Goal: Task Accomplishment & Management: Complete application form

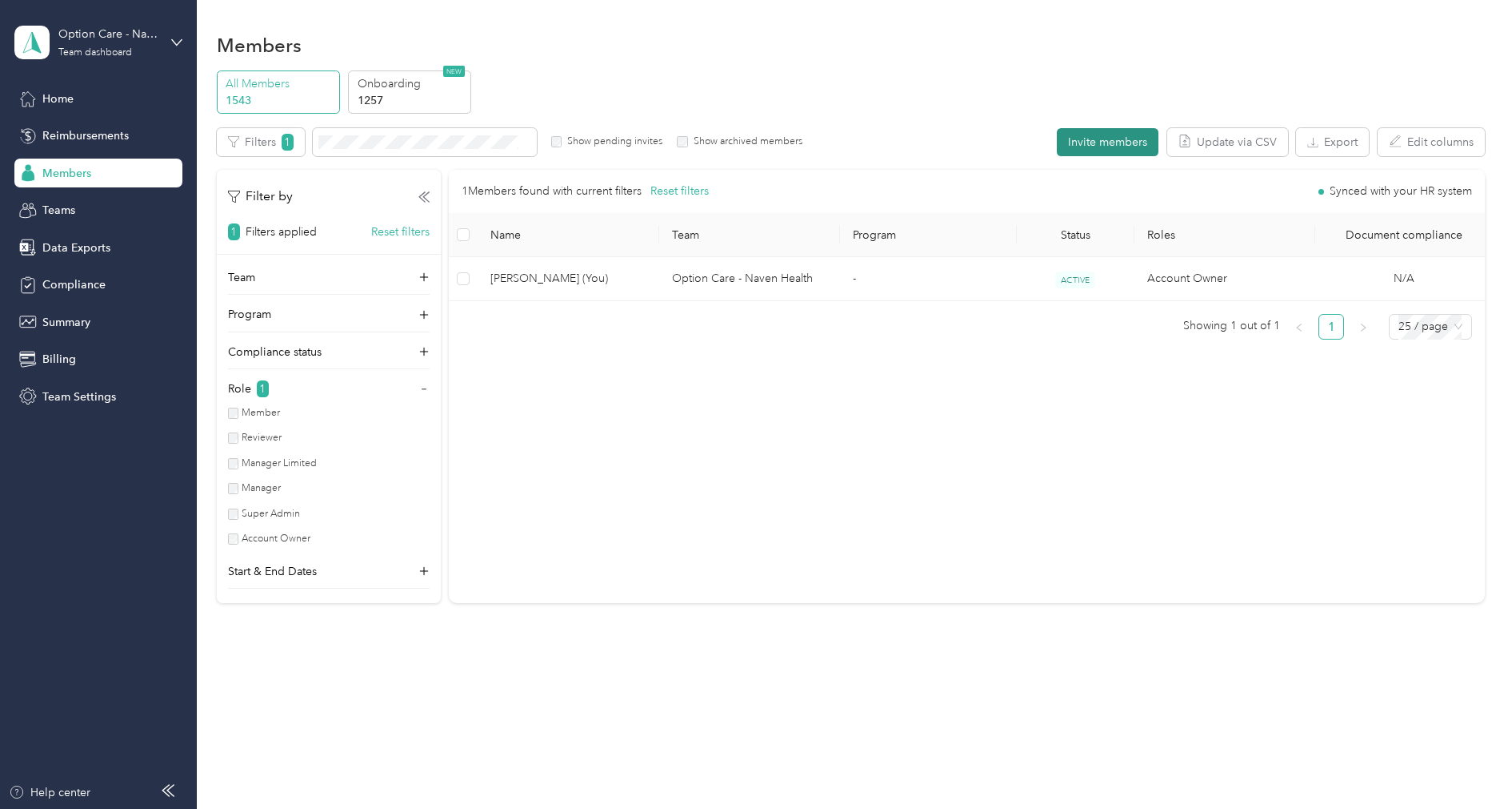
click at [1081, 130] on button "Invite members" at bounding box center [1108, 142] width 101 height 28
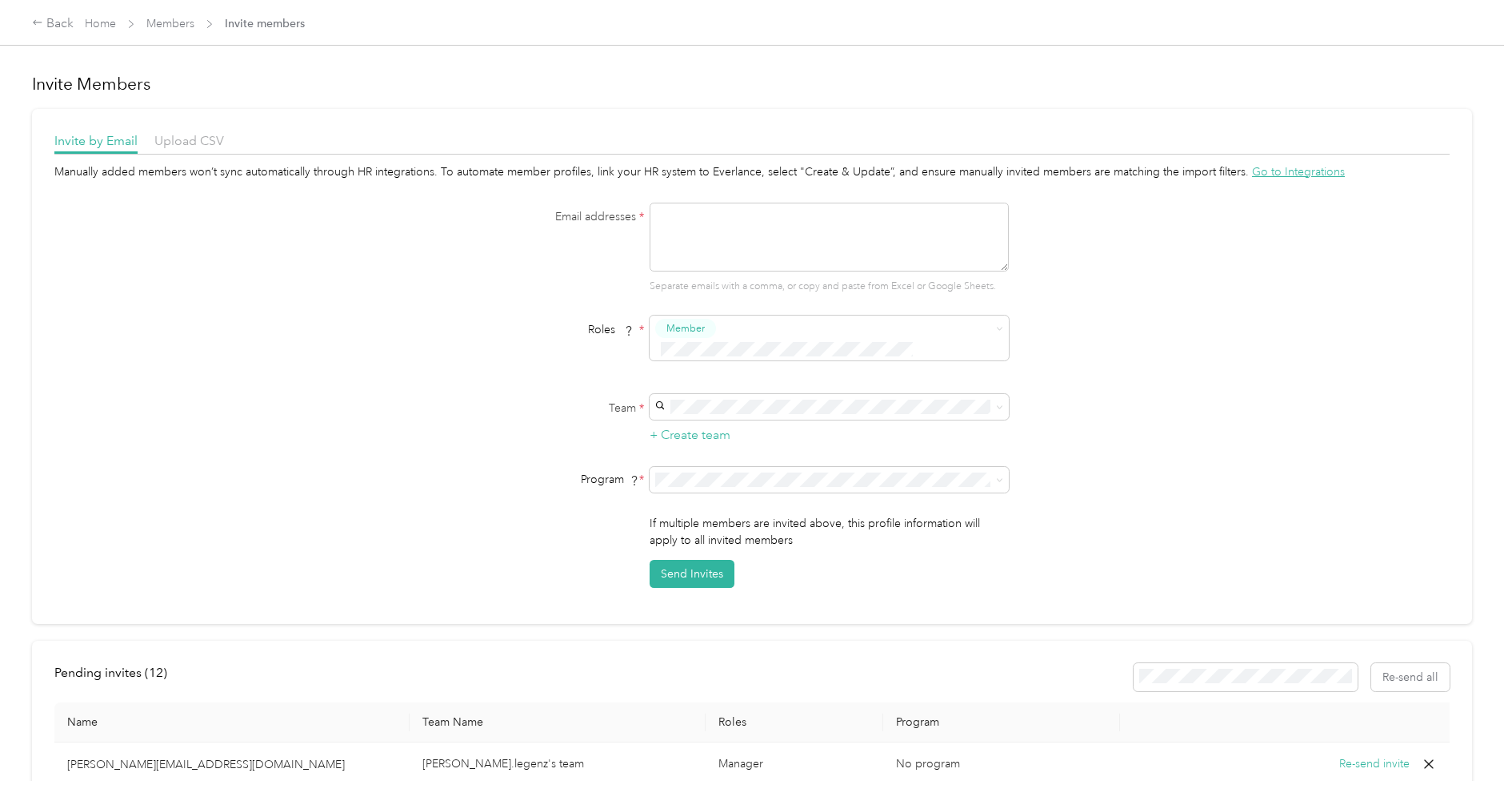
click at [734, 244] on textarea at bounding box center [830, 237] width 360 height 69
paste textarea "[PERSON_NAME][EMAIL_ADDRESS][PERSON_NAME][DOMAIN_NAME]"
click at [878, 226] on textarea "[PERSON_NAME][EMAIL_ADDRESS][PERSON_NAME][DOMAIN_NAME]," at bounding box center [830, 237] width 360 height 69
paste textarea "[PERSON_NAME][EMAIL_ADDRESS][PERSON_NAME][DOMAIN_NAME]"
click at [731, 244] on textarea "[PERSON_NAME][EMAIL_ADDRESS][PERSON_NAME][DOMAIN_NAME], [PERSON_NAME][DOMAIN_NA…" at bounding box center [830, 237] width 360 height 69
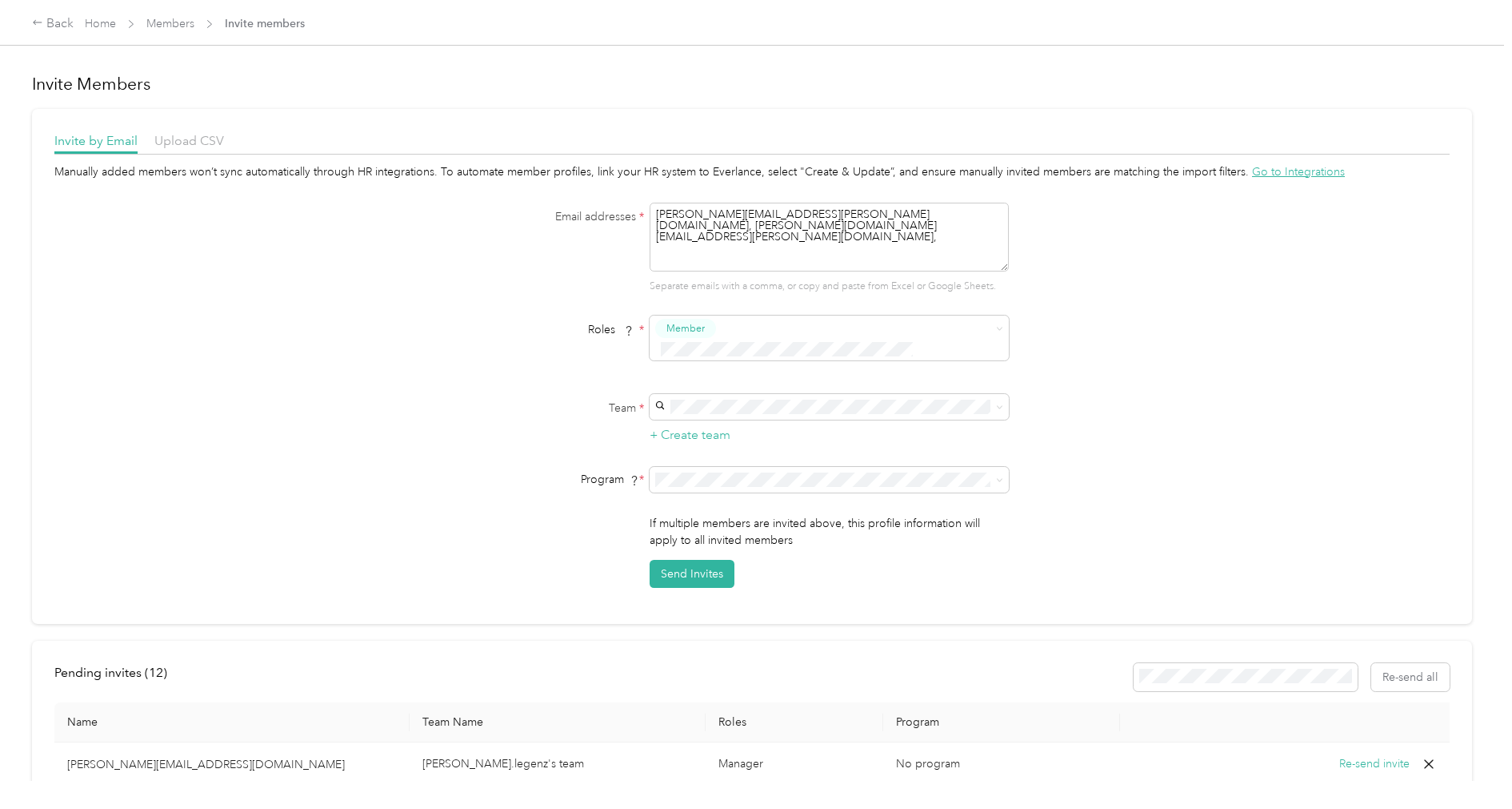
paste textarea "[EMAIL_ADDRESS][PERSON_NAME][DOMAIN_NAME]"
click at [882, 239] on textarea "[PERSON_NAME][EMAIL_ADDRESS][PERSON_NAME][DOMAIN_NAME], [PERSON_NAME][DOMAIN_NA…" at bounding box center [830, 237] width 360 height 69
paste textarea "[PERSON_NAME][EMAIL_ADDRESS][PERSON_NAME][DOMAIN_NAME]"
type textarea "[PERSON_NAME][EMAIL_ADDRESS][PERSON_NAME][DOMAIN_NAME], [PERSON_NAME][DOMAIN_NA…"
click at [557, 283] on div "Email addresses * [PERSON_NAME][EMAIL_ADDRESS][PERSON_NAME][DOMAIN_NAME], [PERS…" at bounding box center [752, 248] width 616 height 91
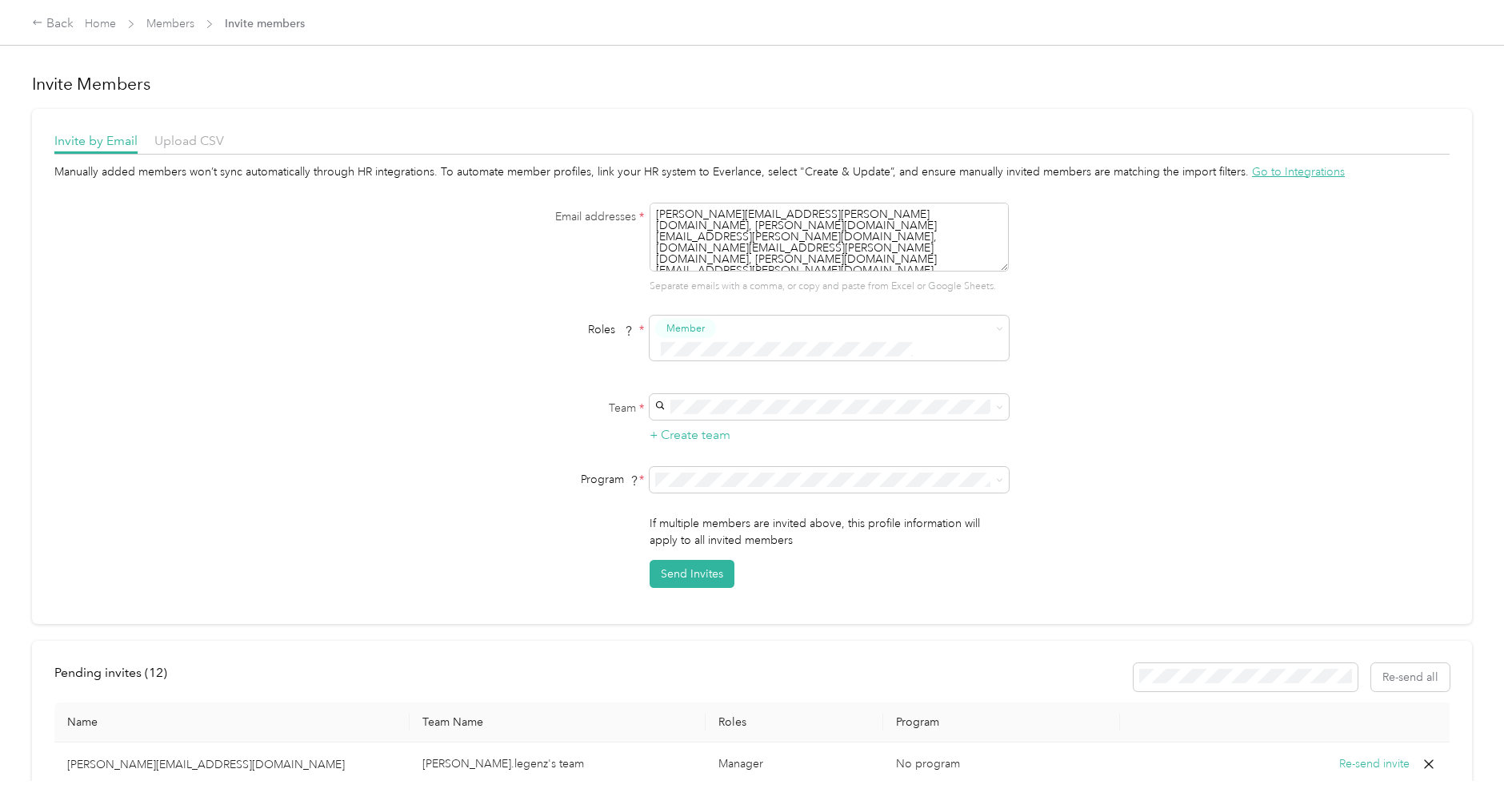
click at [718, 477] on span "Super Admin" at bounding box center [706, 476] width 60 height 14
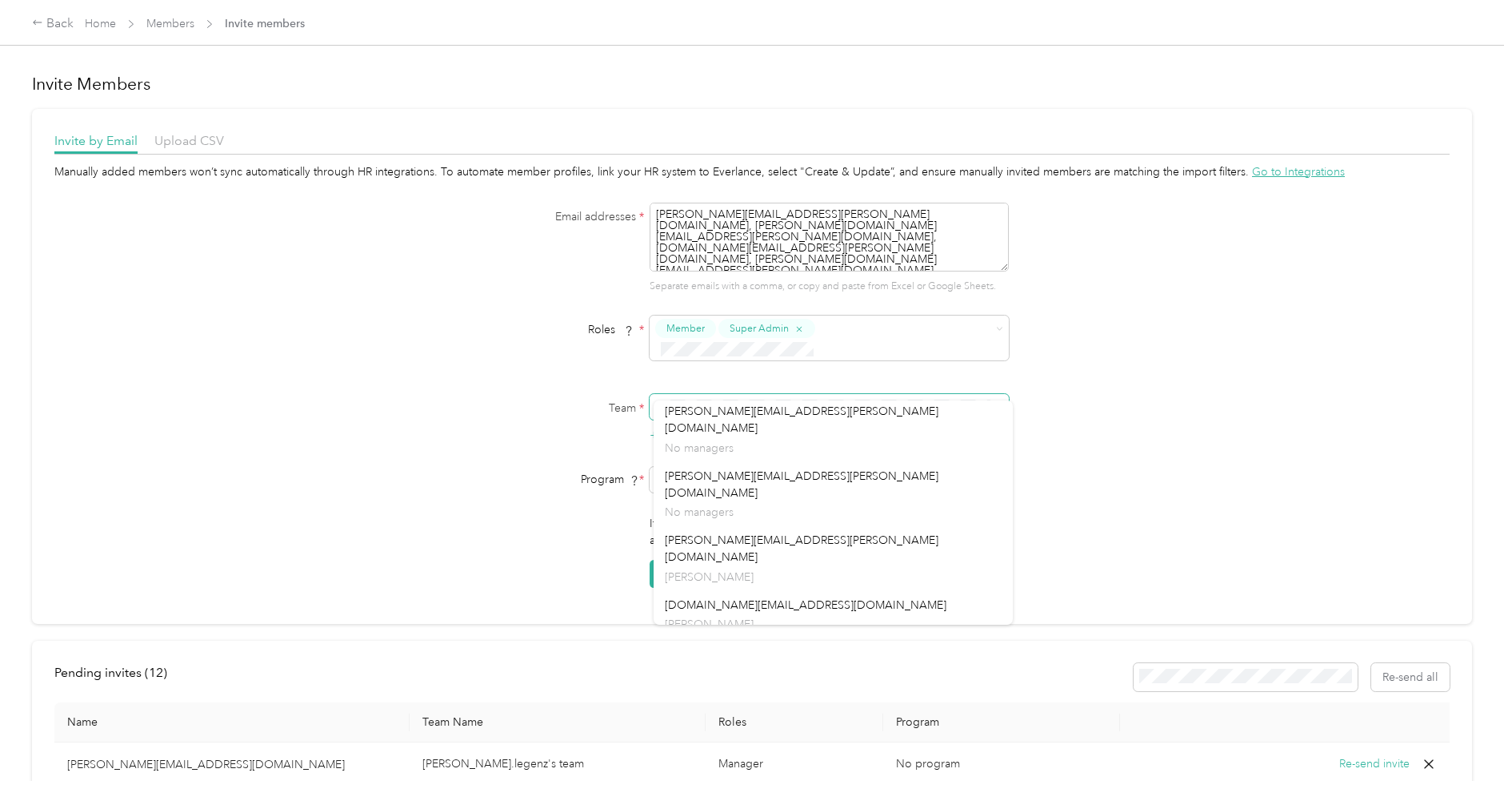
scroll to position [2006, 0]
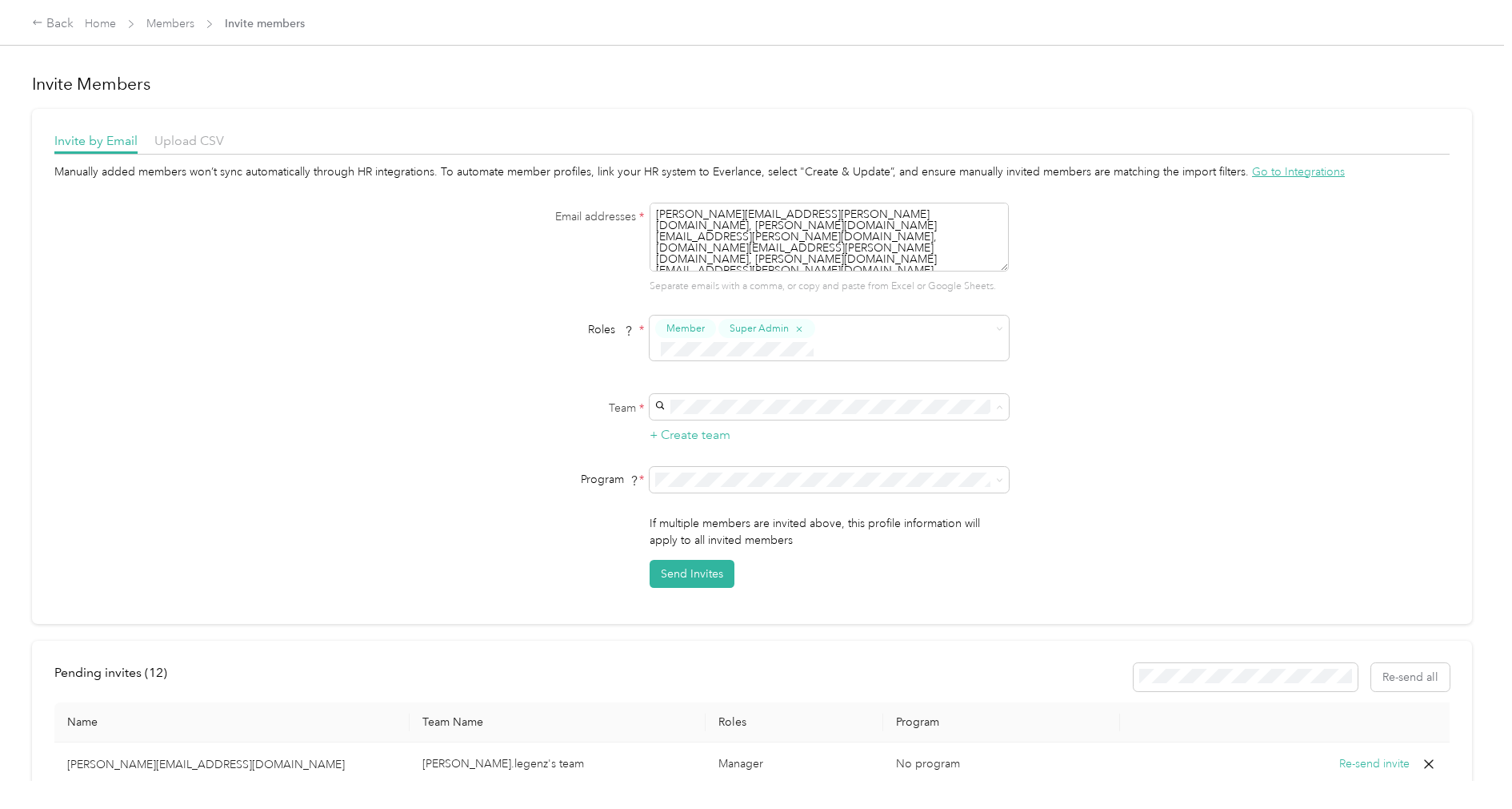
click at [728, 604] on li "No program" at bounding box center [833, 599] width 360 height 28
click at [726, 560] on button "Send Invites" at bounding box center [691, 573] width 84 height 28
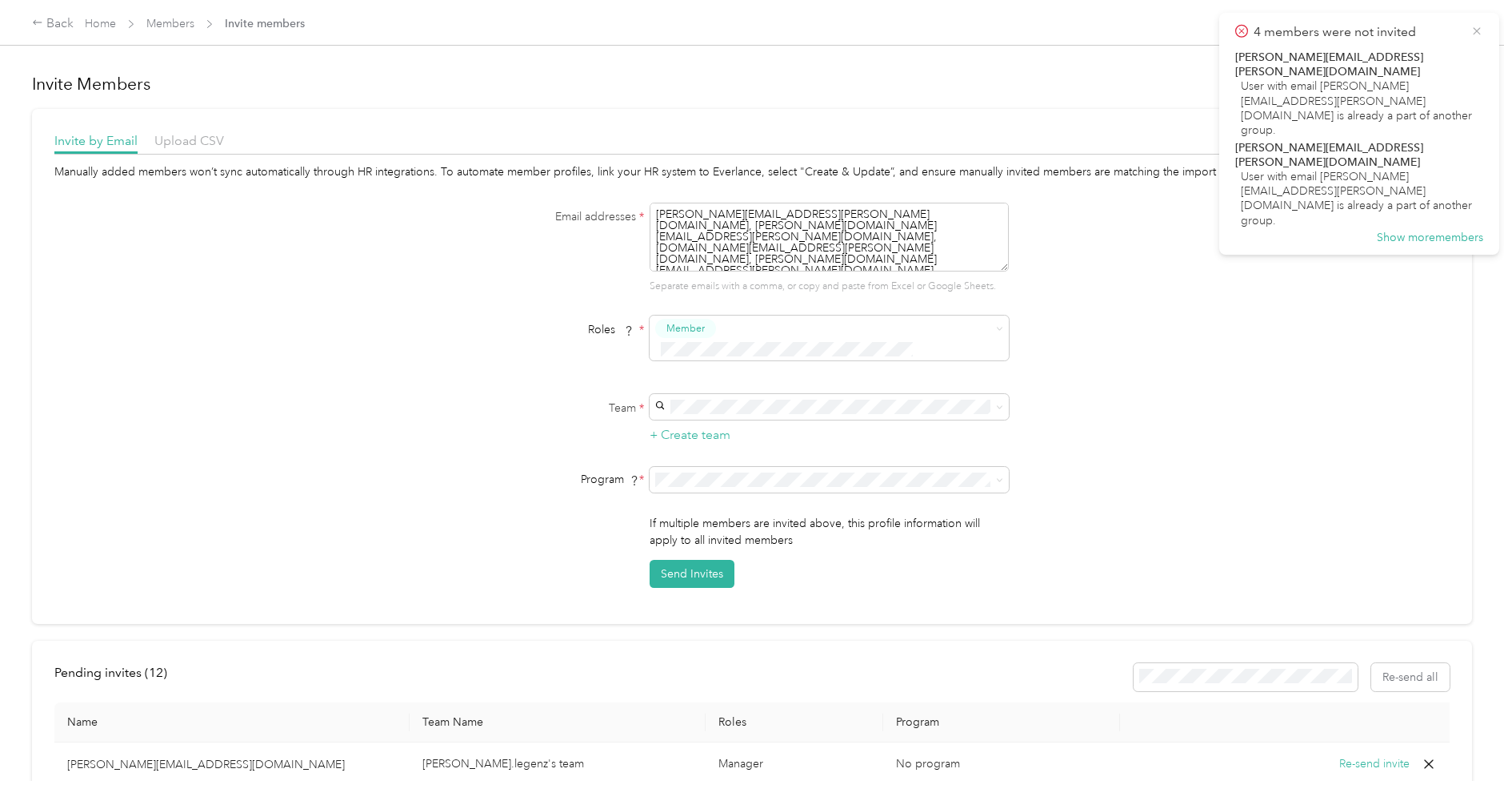
click at [1477, 33] on icon at bounding box center [1477, 31] width 13 height 14
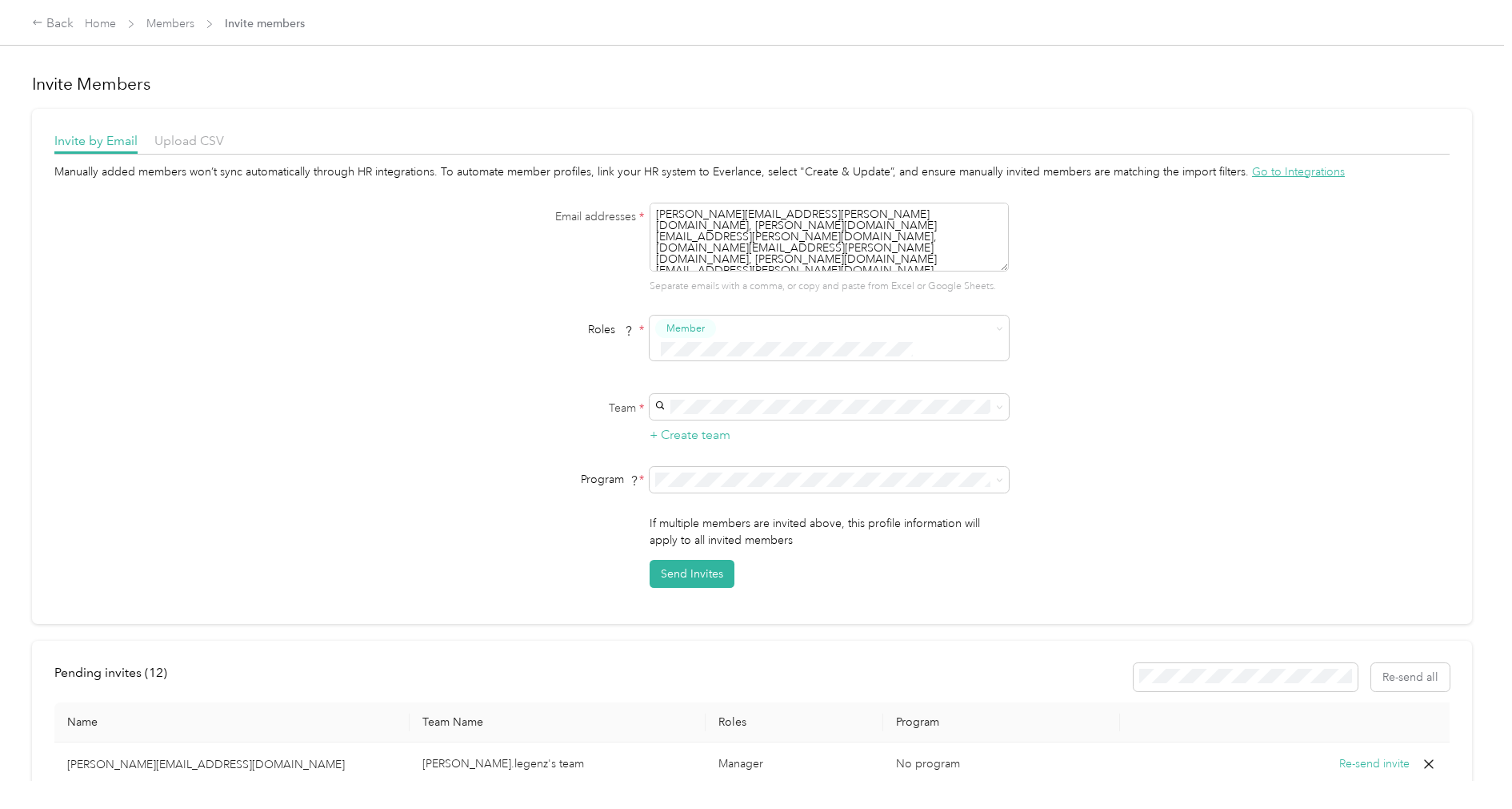
drag, startPoint x: 1006, startPoint y: 231, endPoint x: 608, endPoint y: 200, distance: 399.2
click at [606, 208] on div "Email addresses * [PERSON_NAME][EMAIL_ADDRESS][PERSON_NAME][DOMAIN_NAME], [PERS…" at bounding box center [752, 248] width 616 height 91
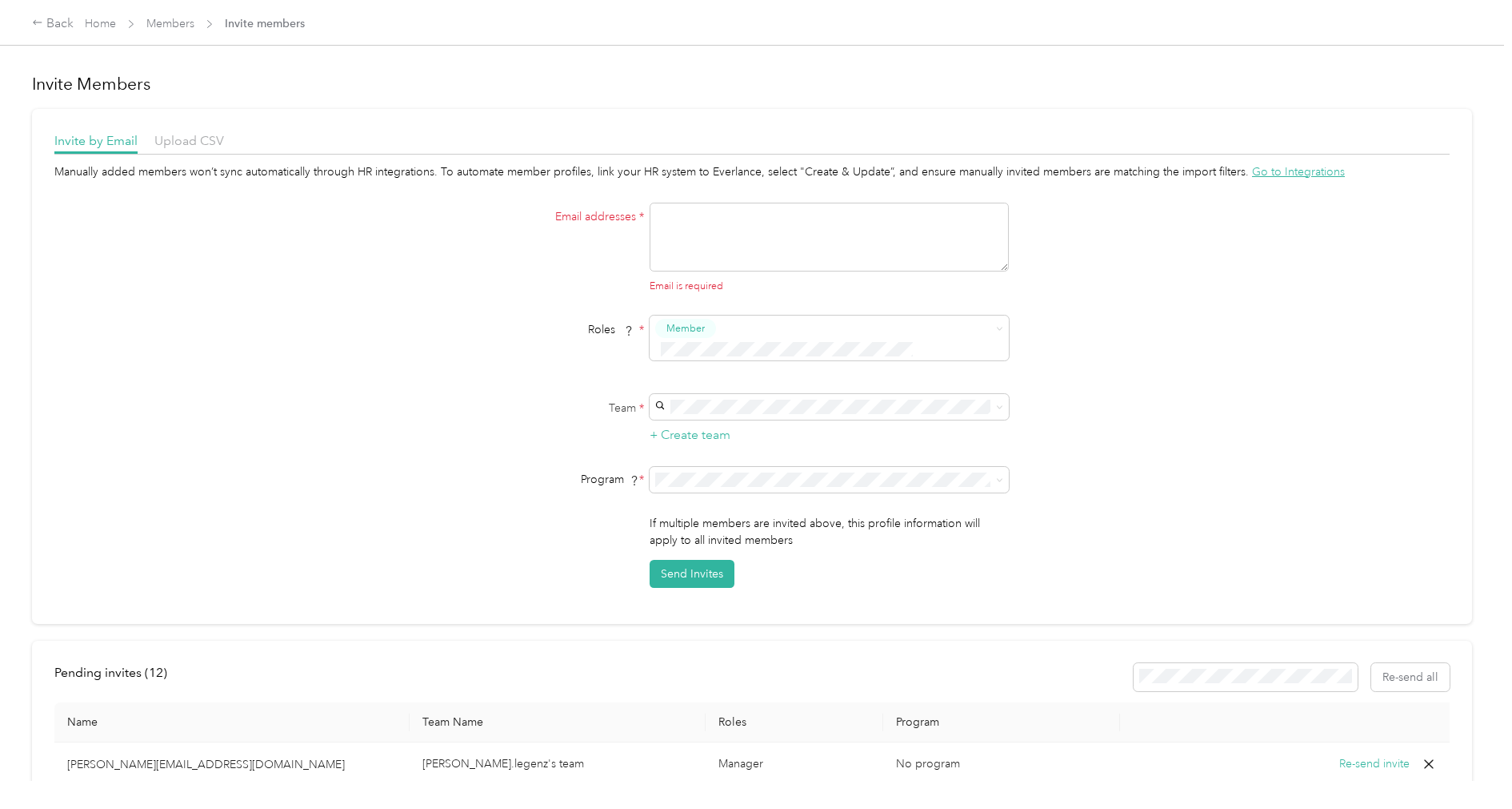
click at [439, 244] on div "Manually added members won’t sync automatically through HR integrations. To aut…" at bounding box center [752, 375] width 1396 height 424
click at [162, 19] on link "Members" at bounding box center [170, 24] width 48 height 14
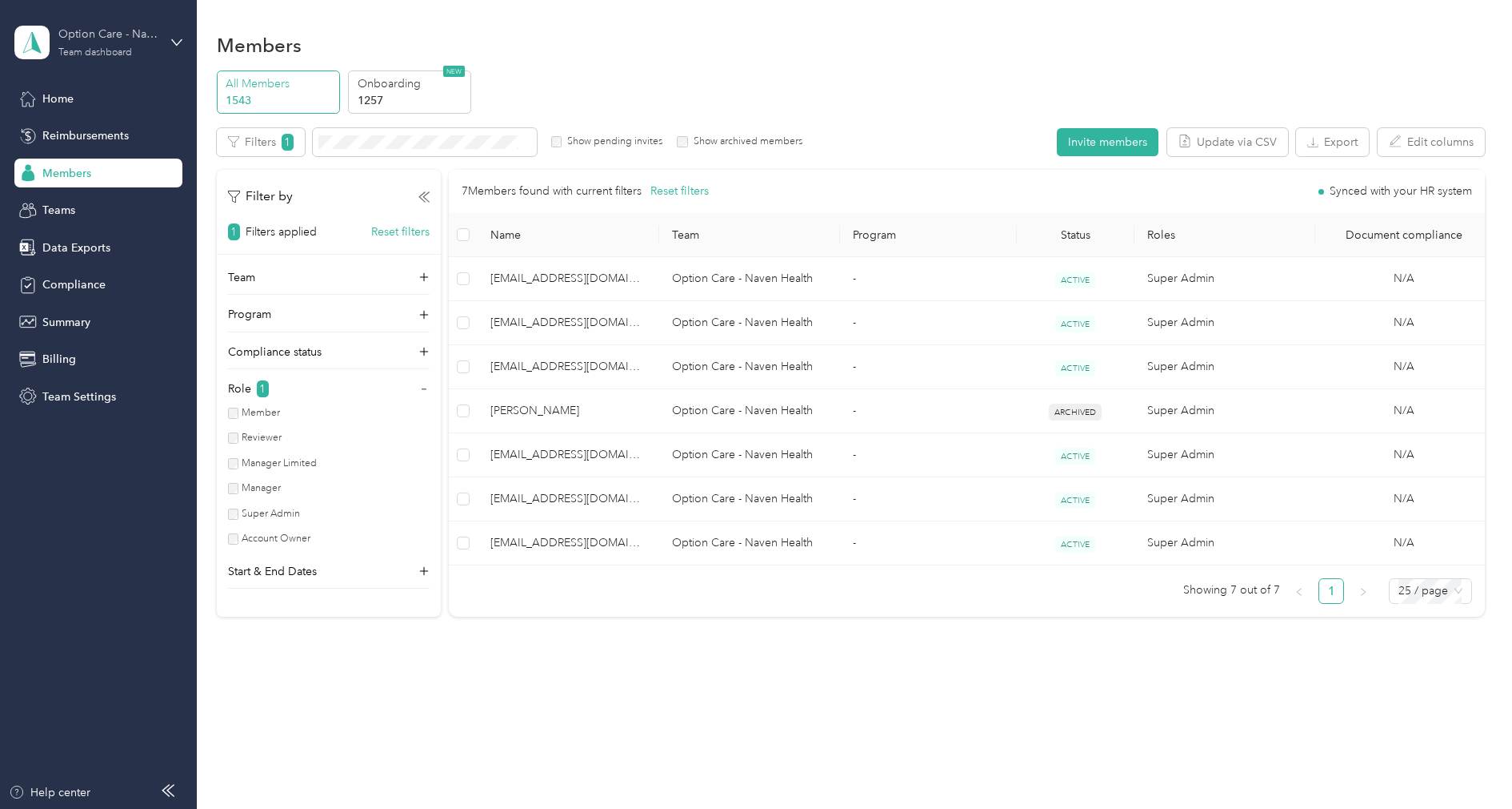
click at [83, 49] on div "Team dashboard" at bounding box center [95, 53] width 74 height 10
click at [76, 196] on div "Log out" at bounding box center [60, 204] width 62 height 17
